Goal: Task Accomplishment & Management: Manage account settings

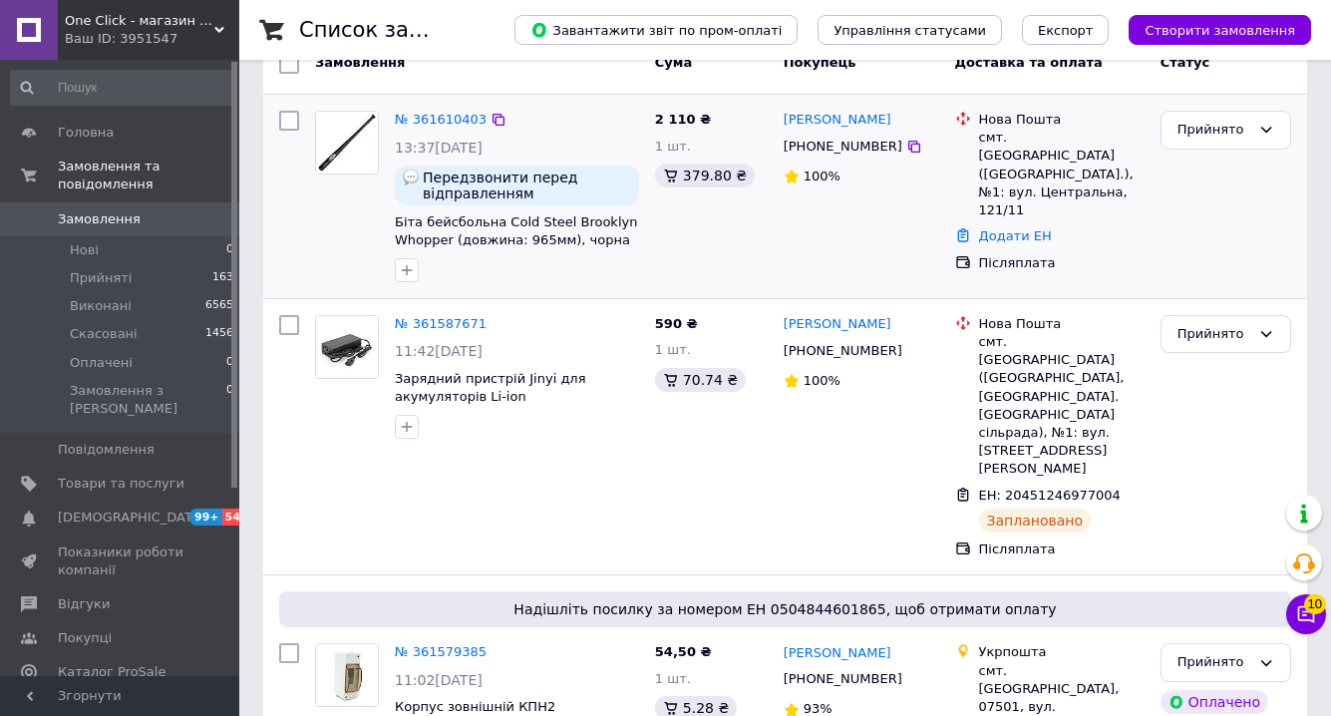
scroll to position [409, 0]
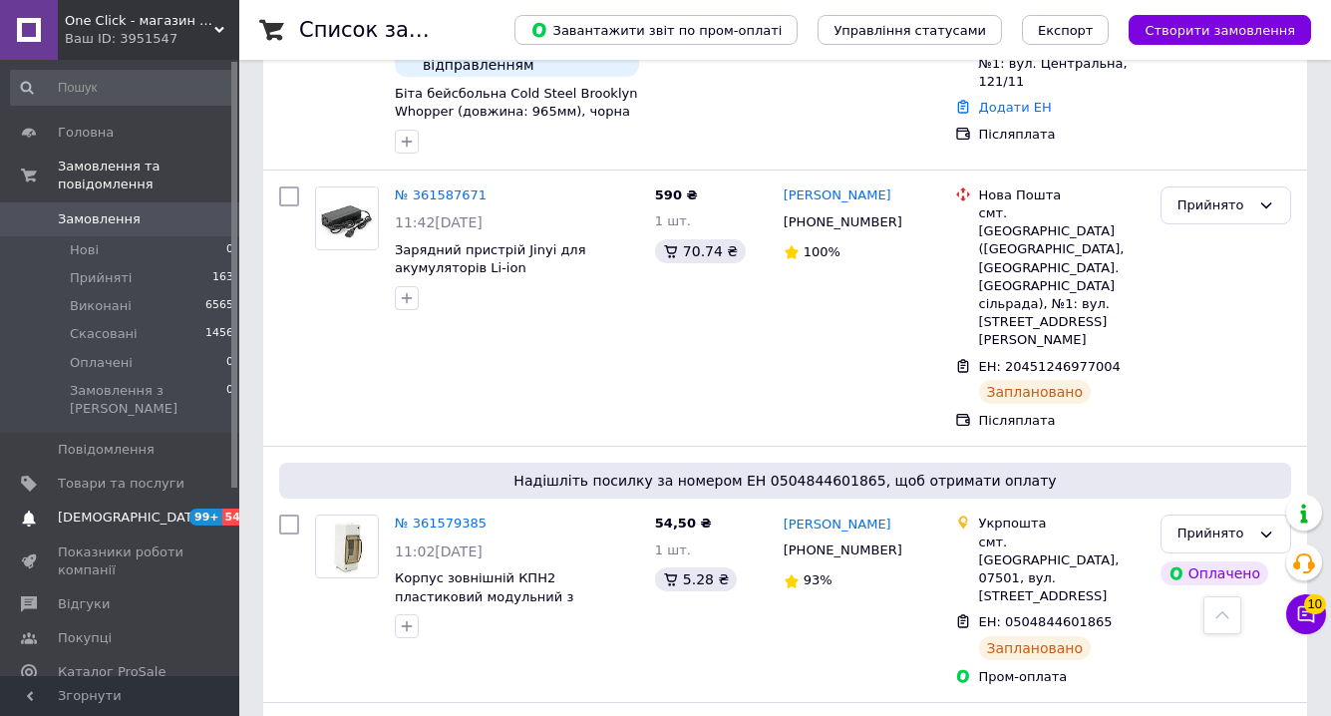
click at [163, 508] on span "[DEMOGRAPHIC_DATA]" at bounding box center [121, 517] width 127 height 18
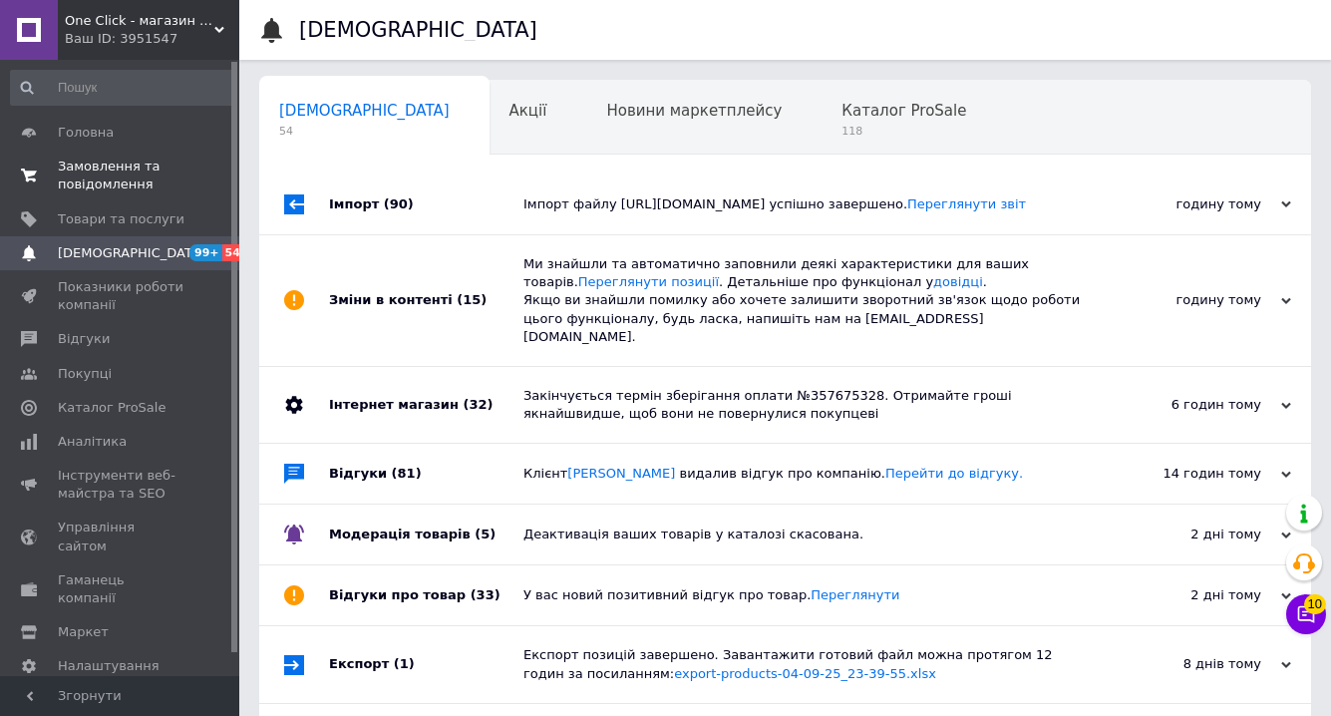
click at [137, 190] on span "Замовлення та повідомлення" at bounding box center [121, 176] width 127 height 36
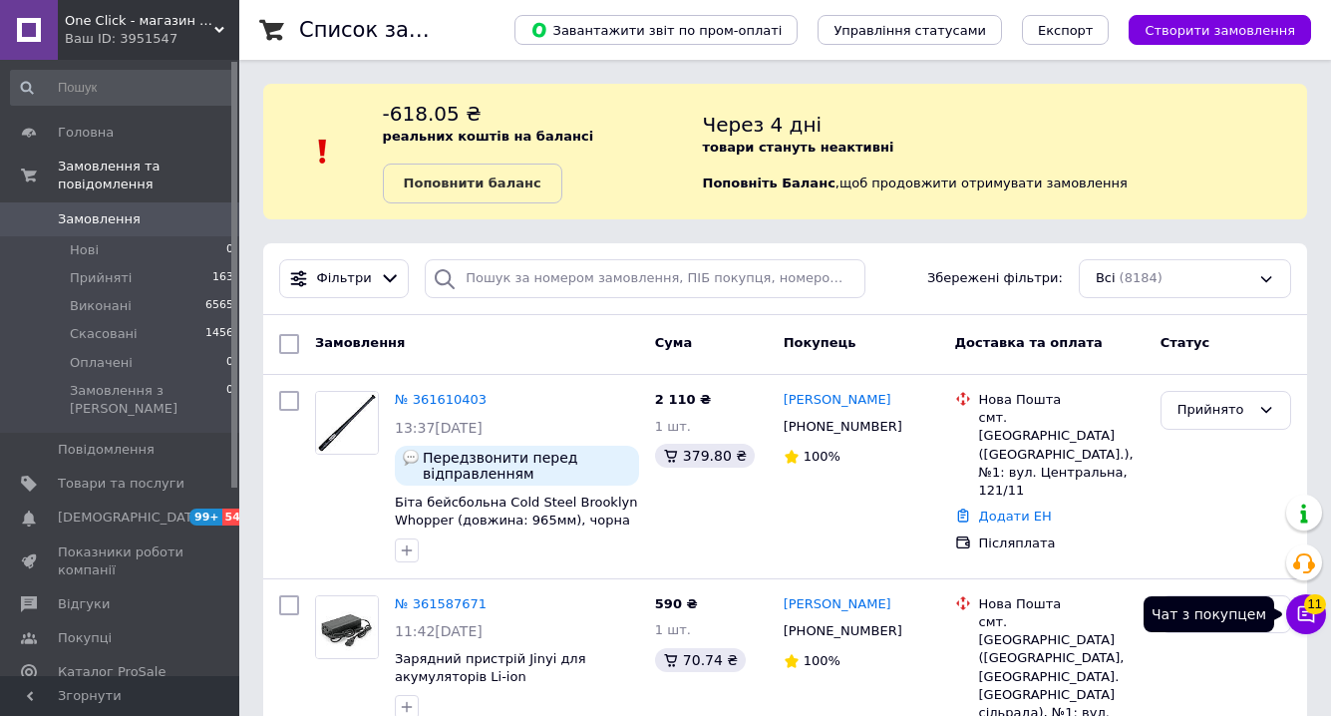
click at [1314, 618] on icon at bounding box center [1306, 614] width 20 height 20
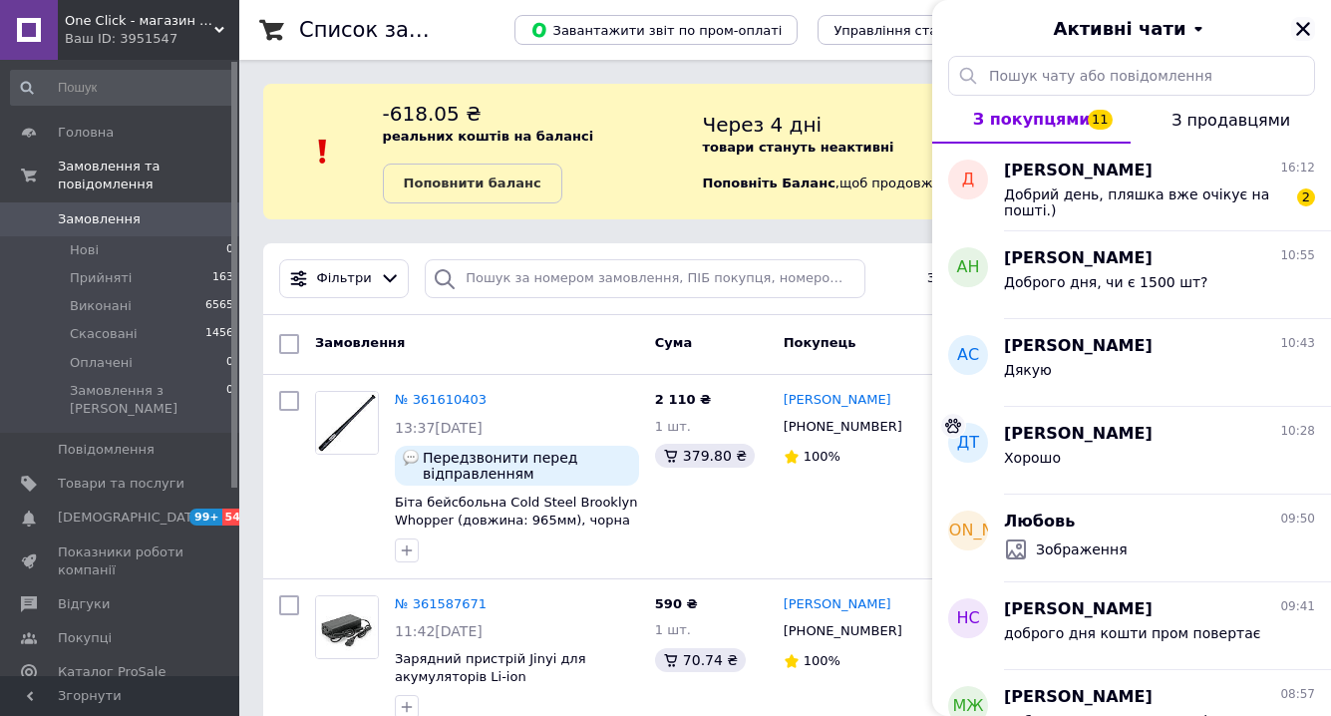
click at [1299, 31] on icon "Закрити" at bounding box center [1303, 29] width 14 height 14
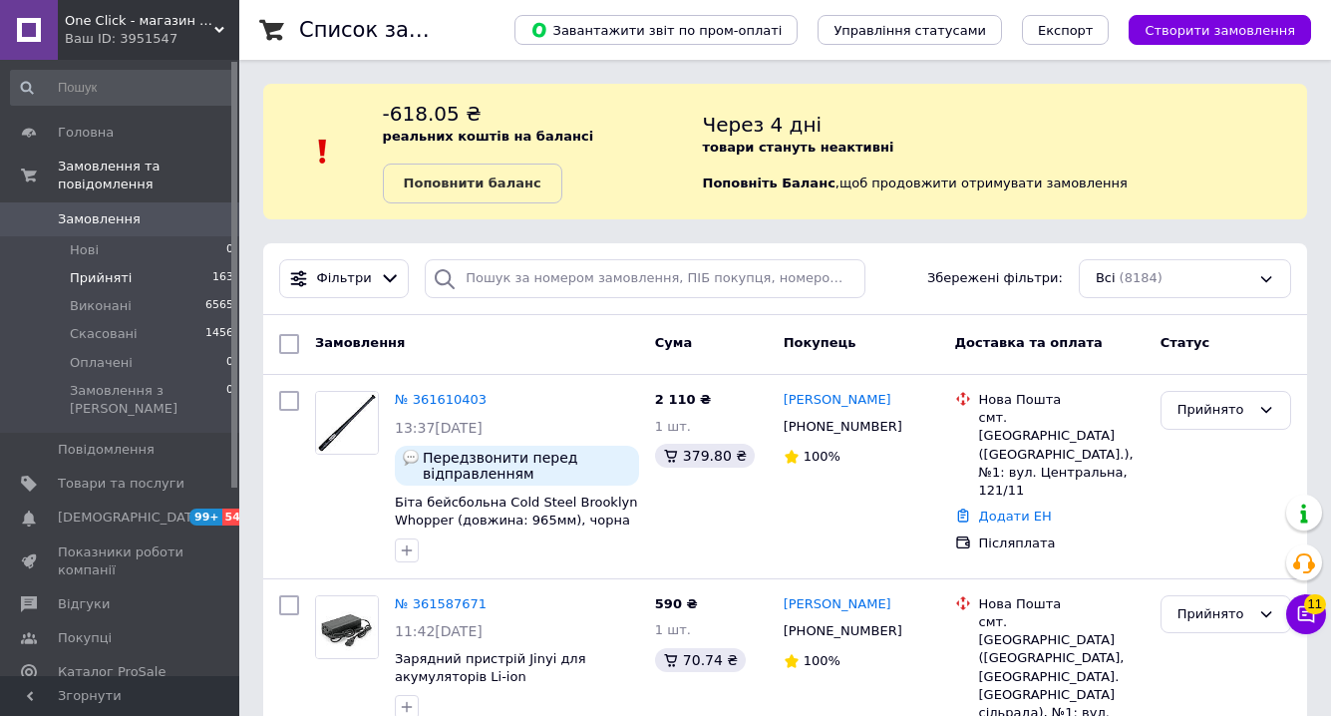
click at [174, 285] on li "Прийняті 163" at bounding box center [122, 278] width 245 height 28
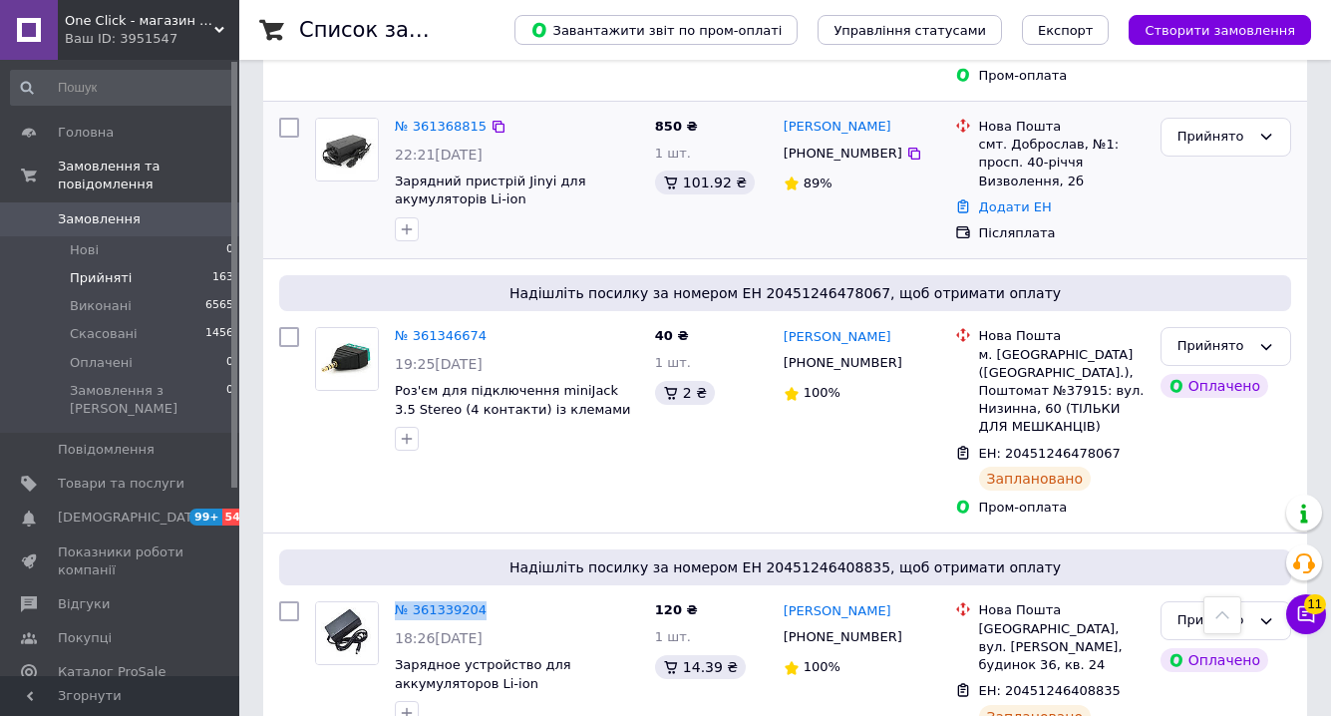
scroll to position [3624, 0]
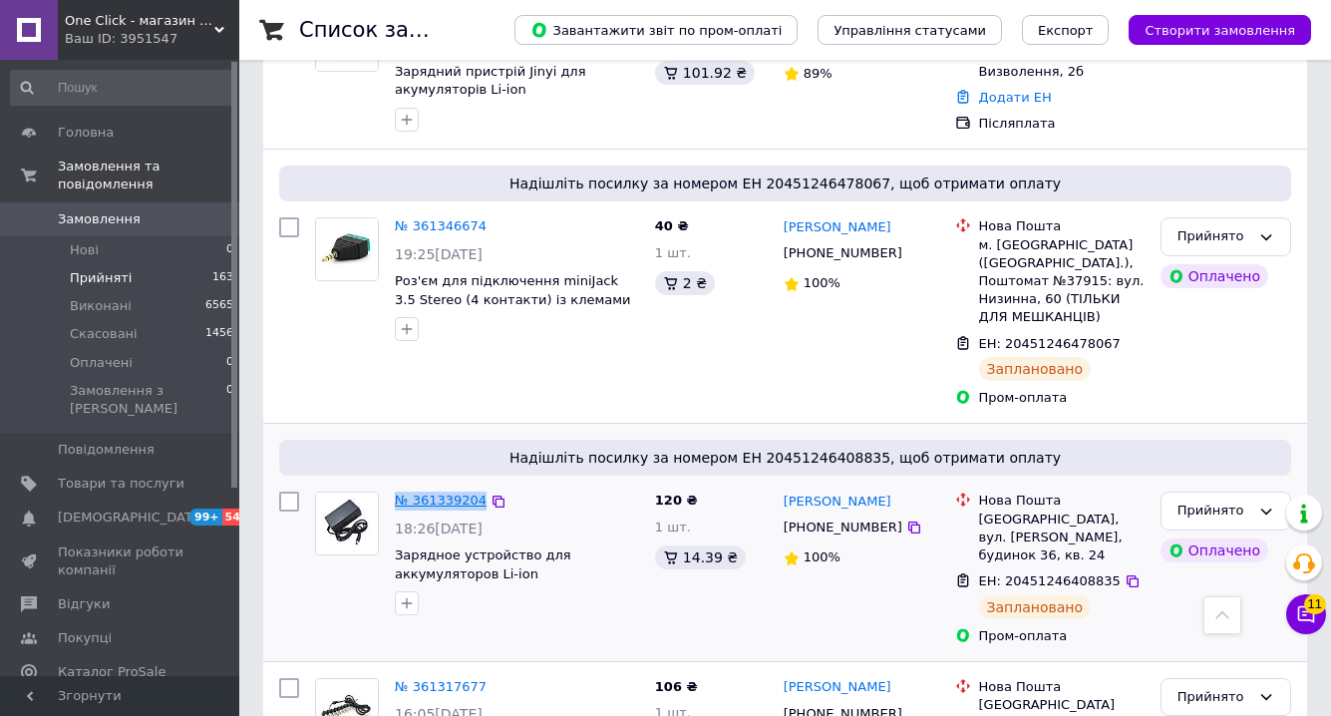
click at [433, 492] on link "№ 361339204" at bounding box center [441, 499] width 92 height 15
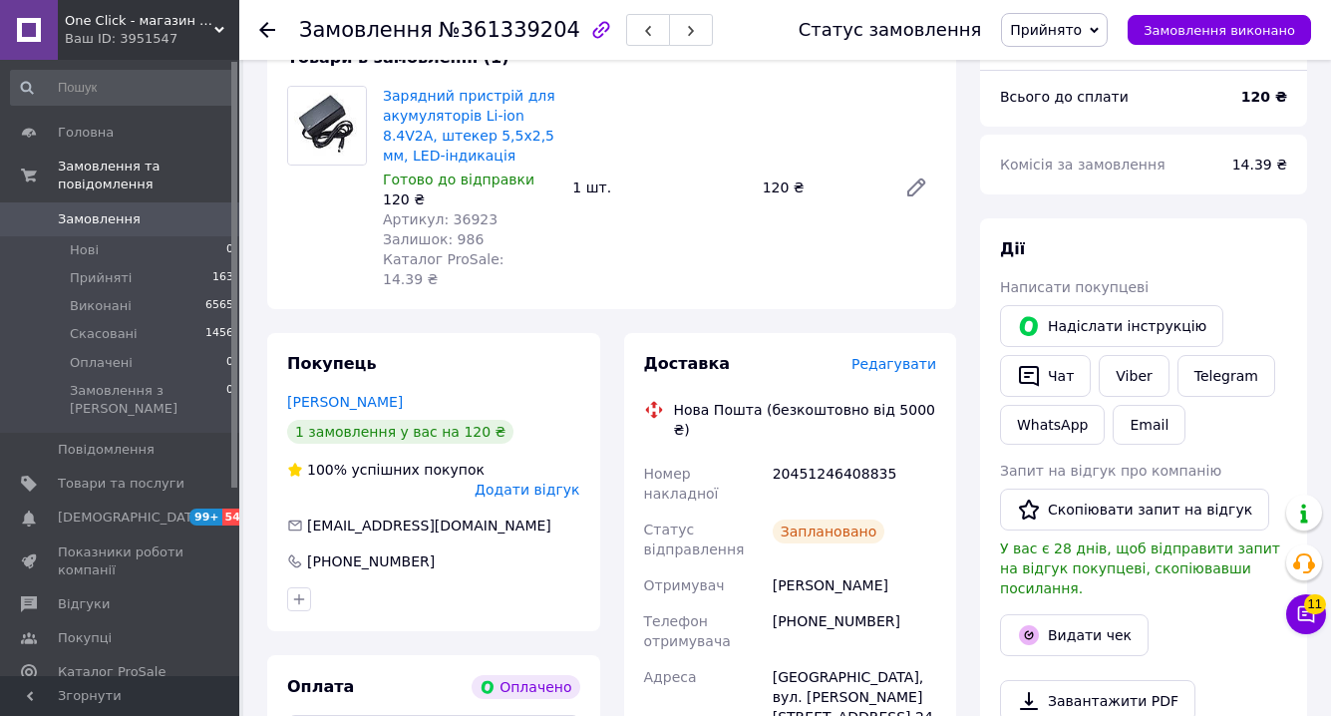
scroll to position [21, 0]
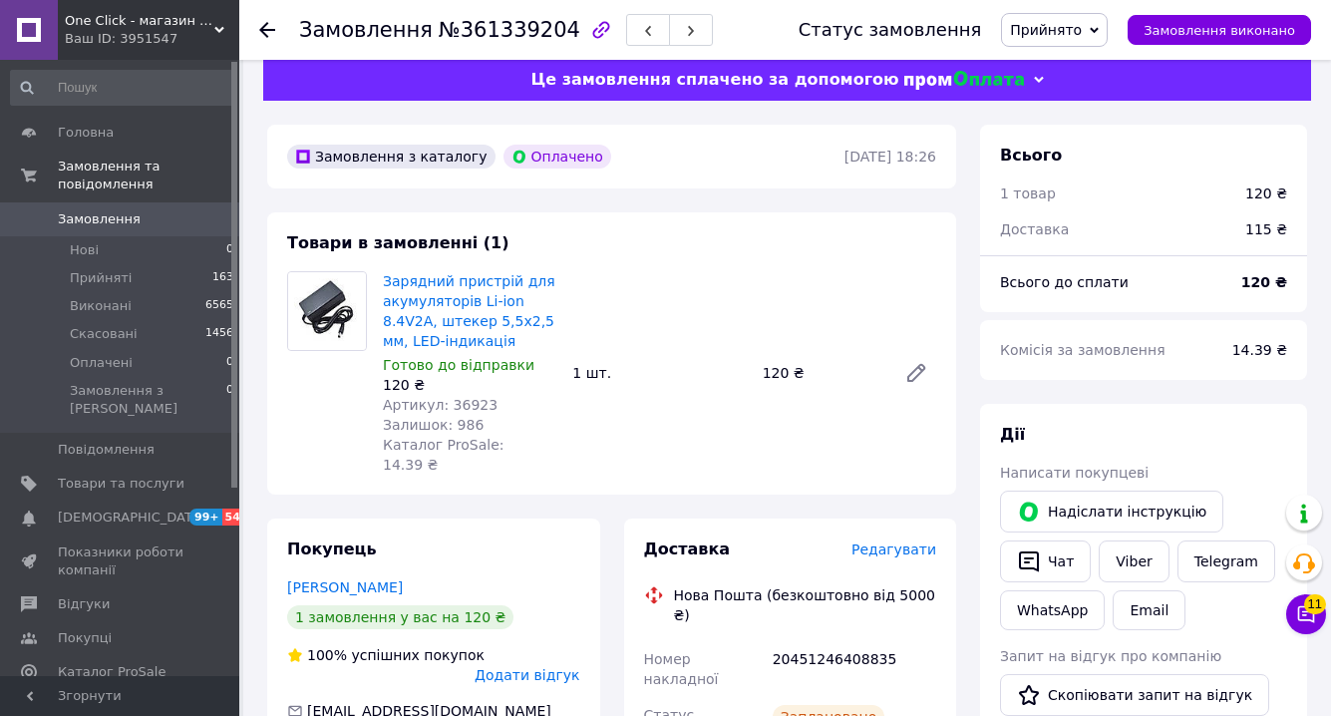
click at [461, 404] on span "Артикул: 36923" at bounding box center [440, 405] width 115 height 16
copy span "36923"
